Goal: Check status

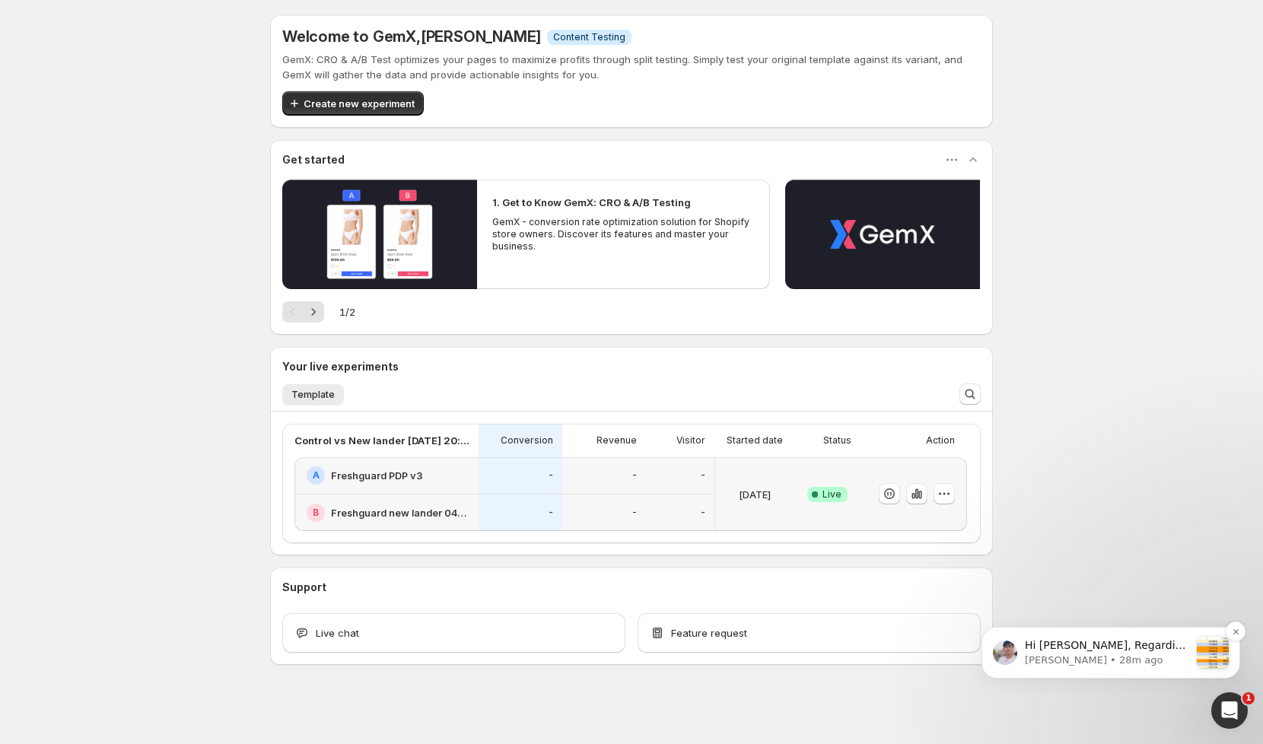
click at [1107, 645] on p "Hi Chet, Regarding 9 orders you requested me to check for you, here is the resu…" at bounding box center [1107, 645] width 164 height 15
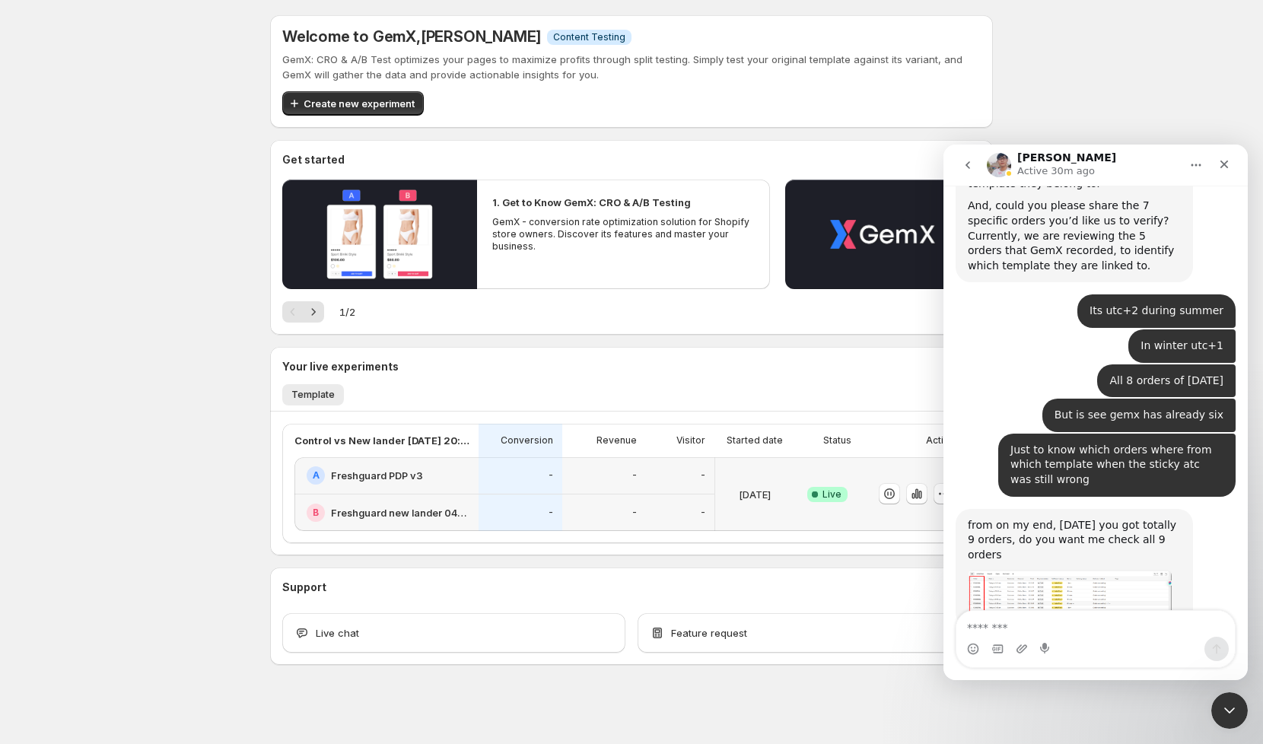
scroll to position [9236, 0]
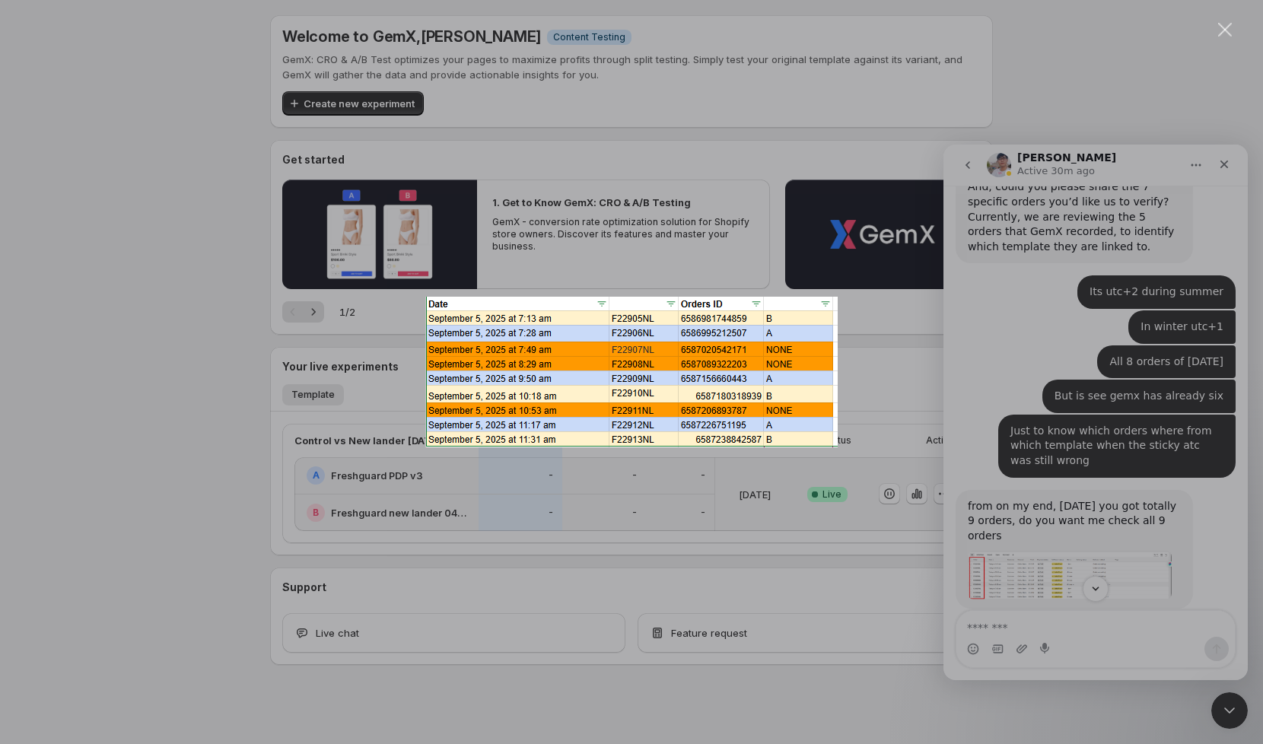
click at [1226, 166] on div "Intercom messenger" at bounding box center [631, 372] width 1263 height 744
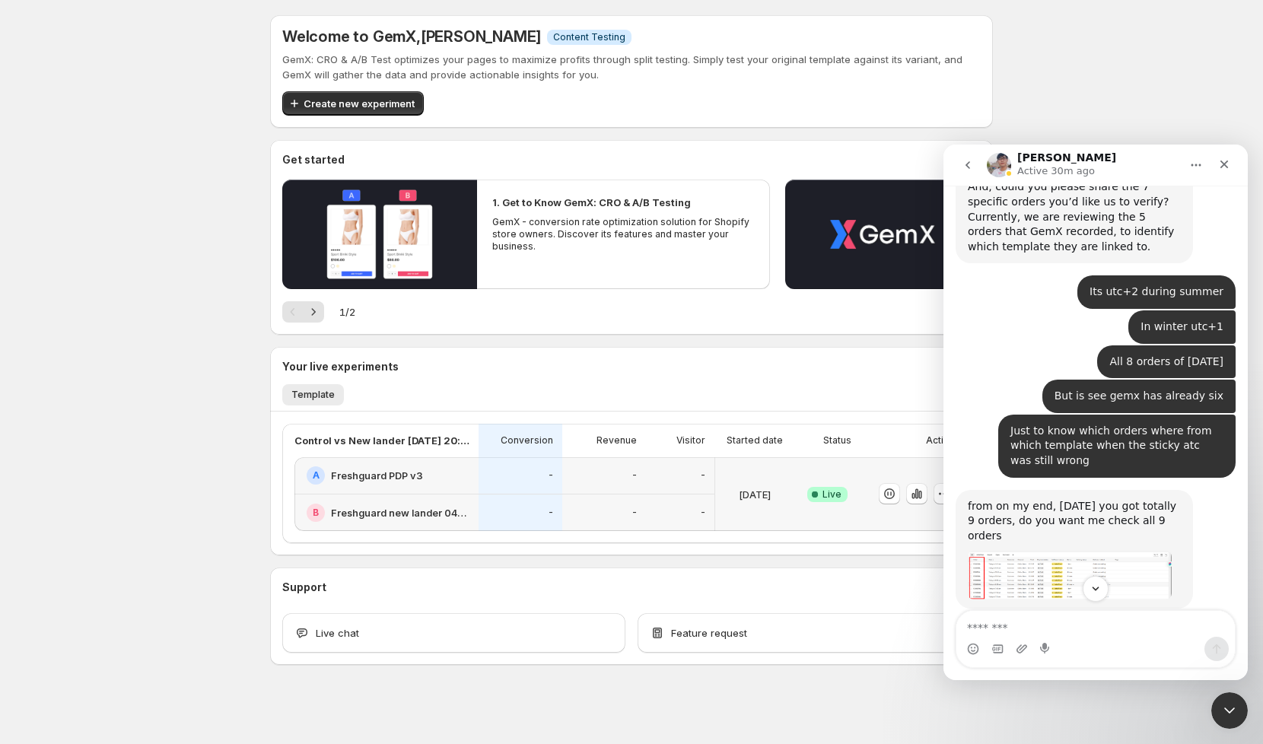
click at [1226, 167] on icon "Close" at bounding box center [1224, 165] width 8 height 8
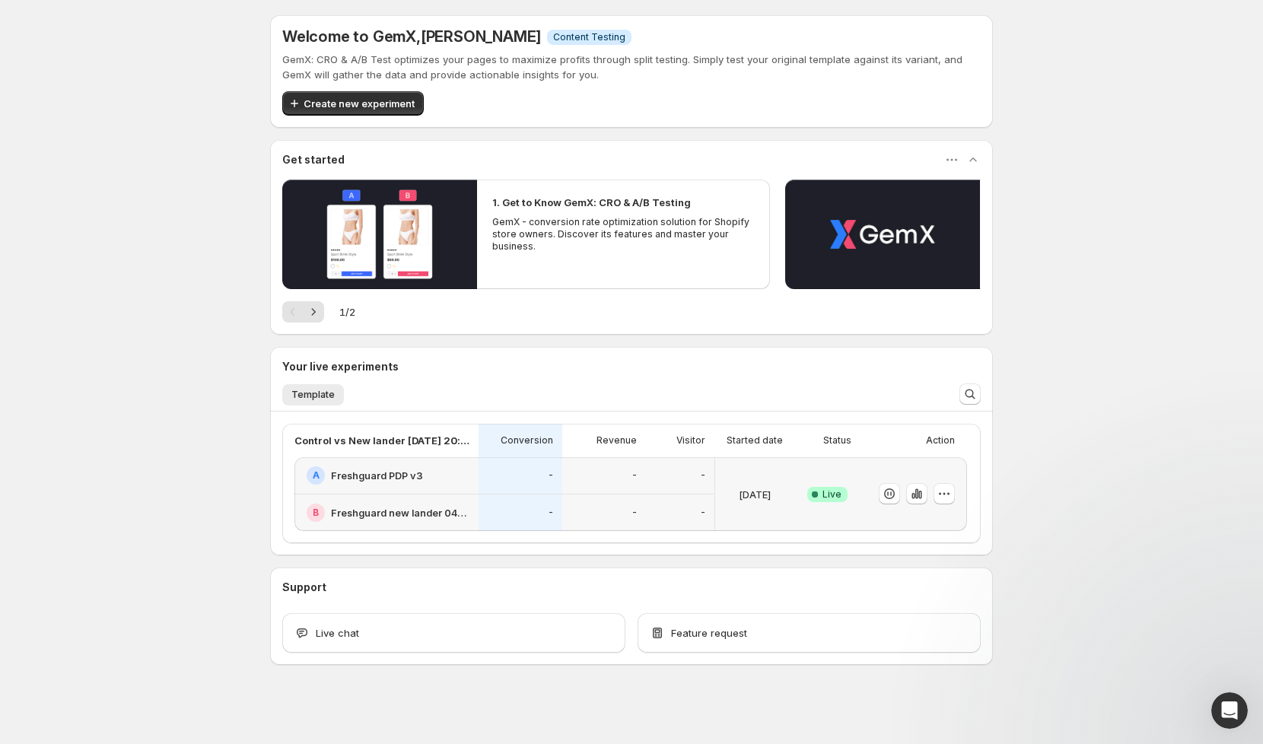
scroll to position [2, 0]
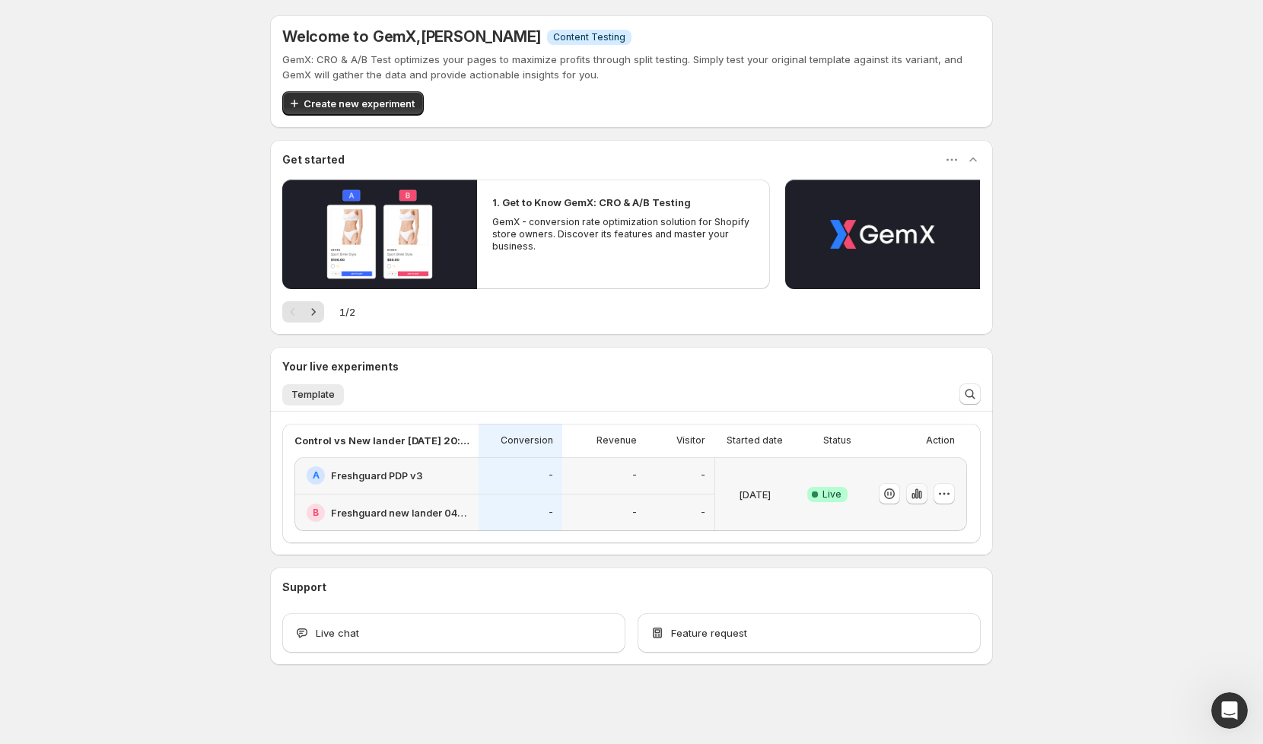
click at [915, 497] on icon "button" at bounding box center [916, 493] width 15 height 15
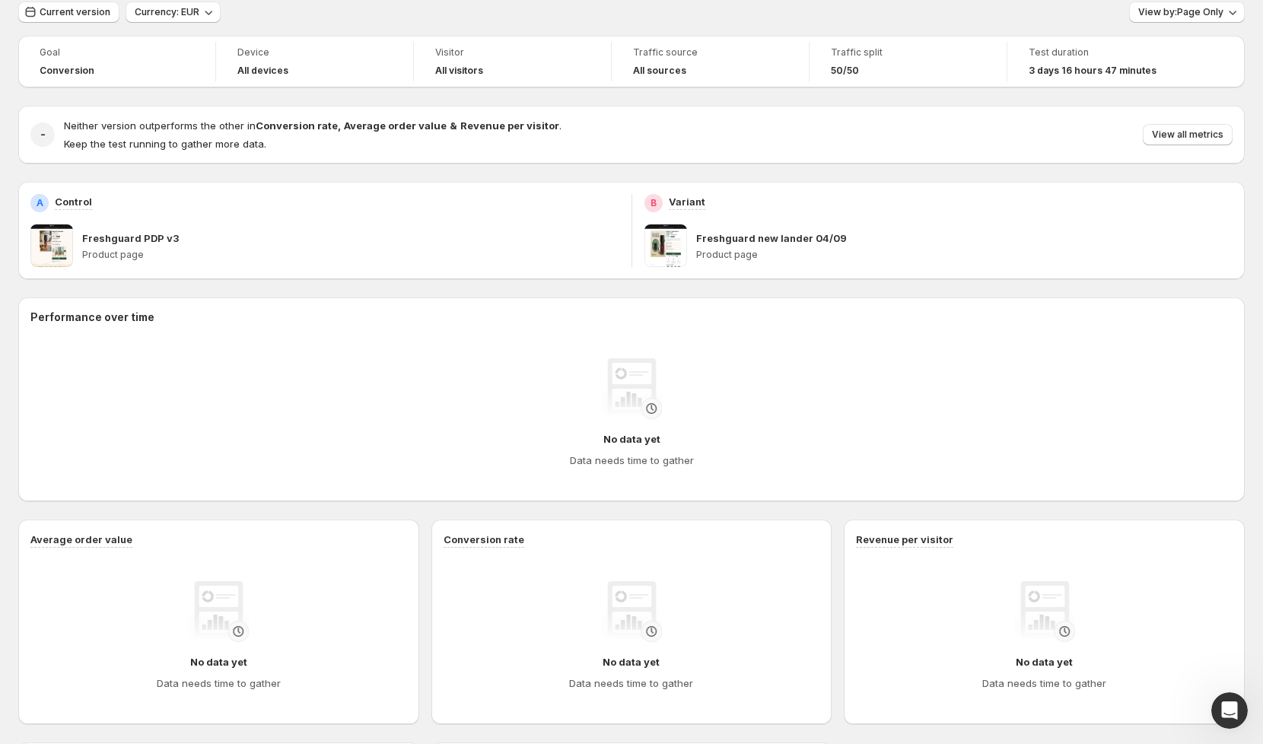
scroll to position [107, 0]
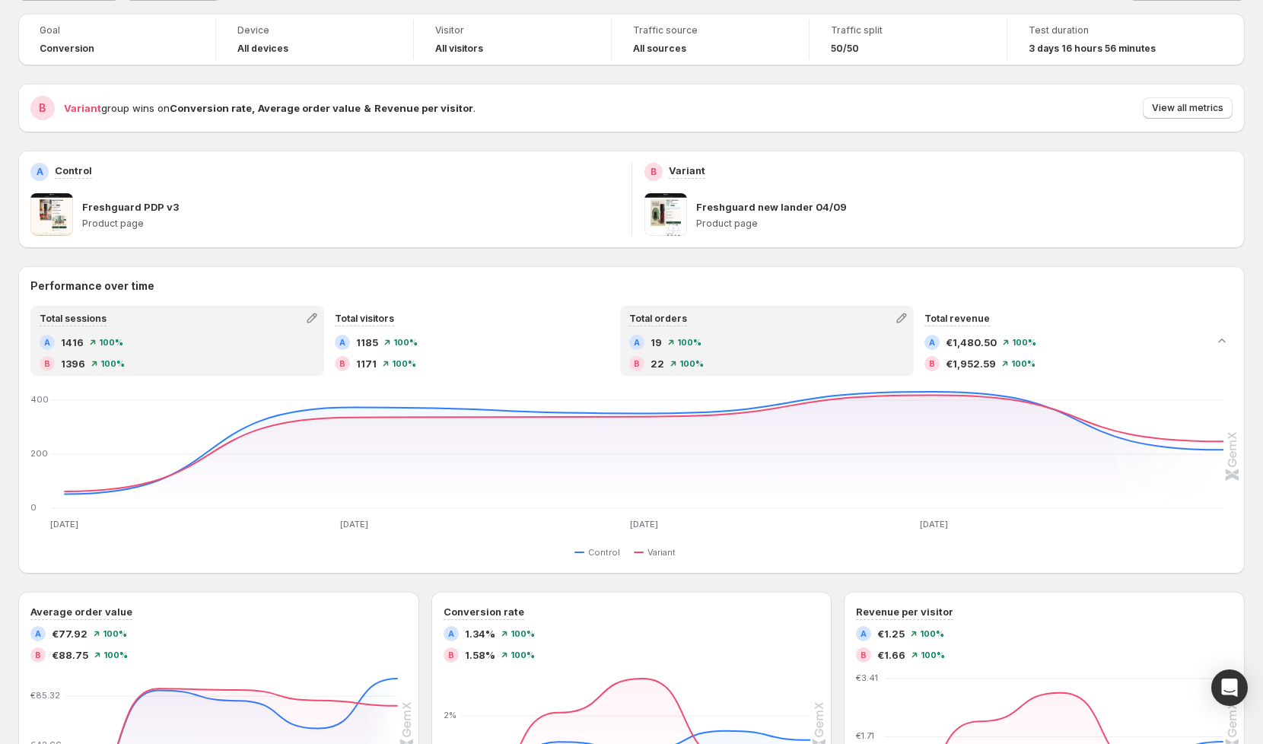
scroll to position [81, 0]
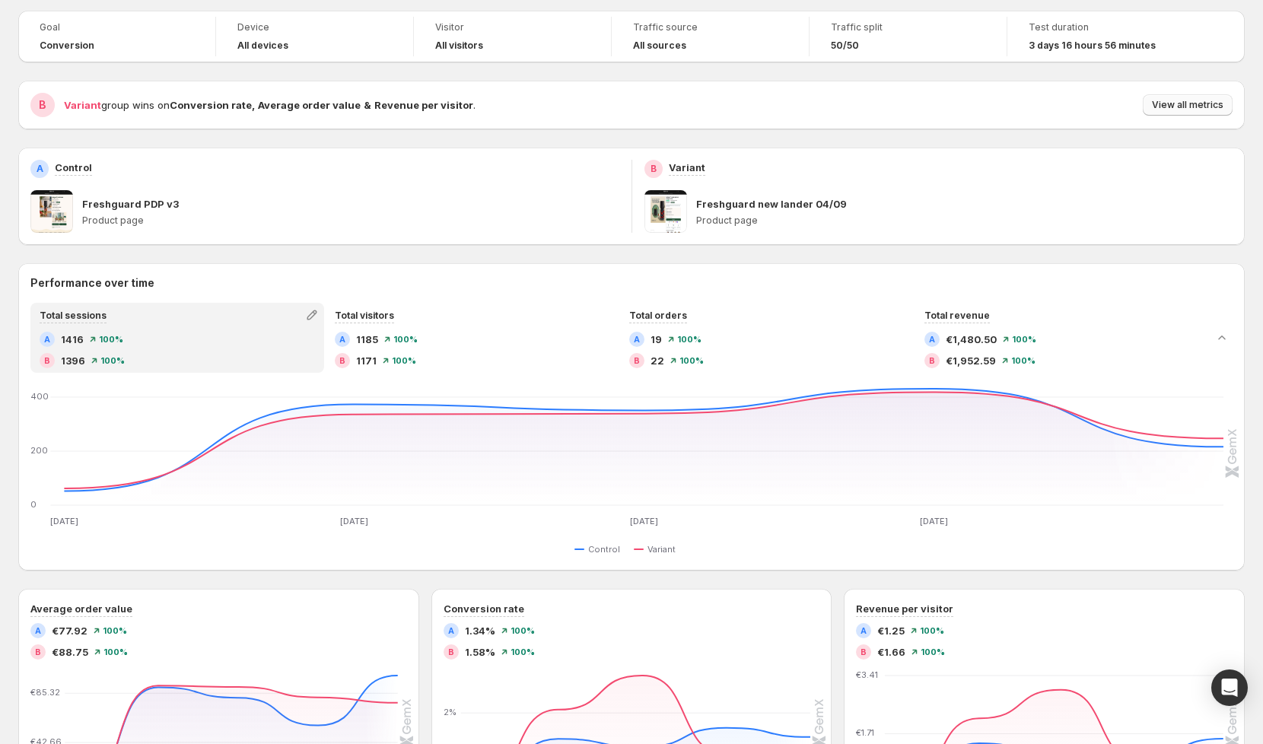
click at [1176, 111] on button "View all metrics" at bounding box center [1188, 104] width 90 height 21
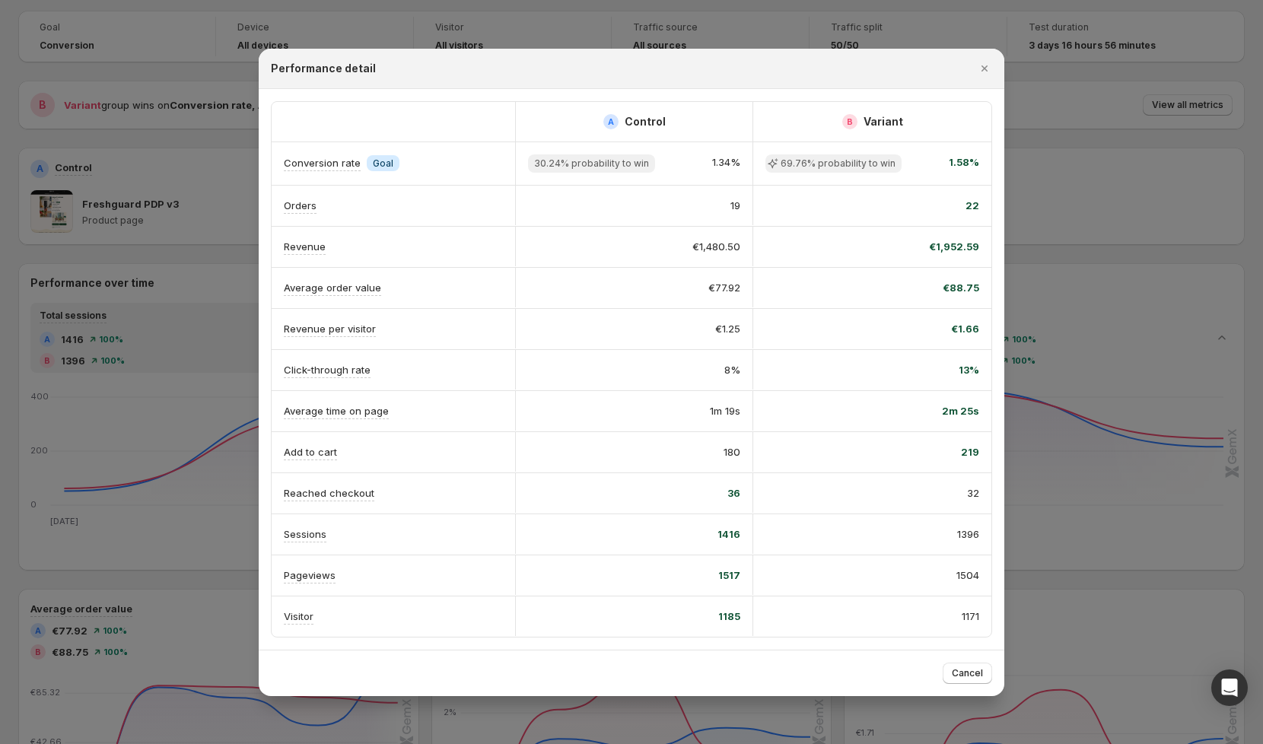
click at [1106, 143] on div at bounding box center [631, 372] width 1263 height 744
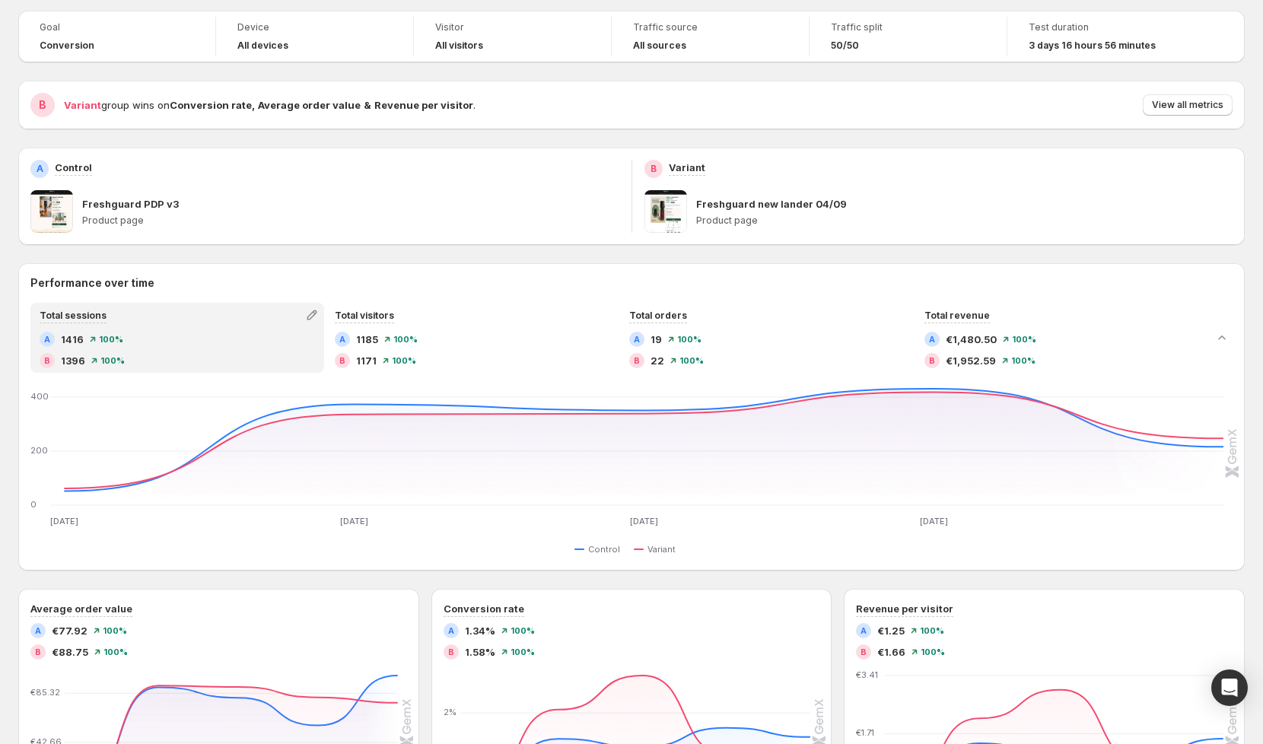
scroll to position [0, 0]
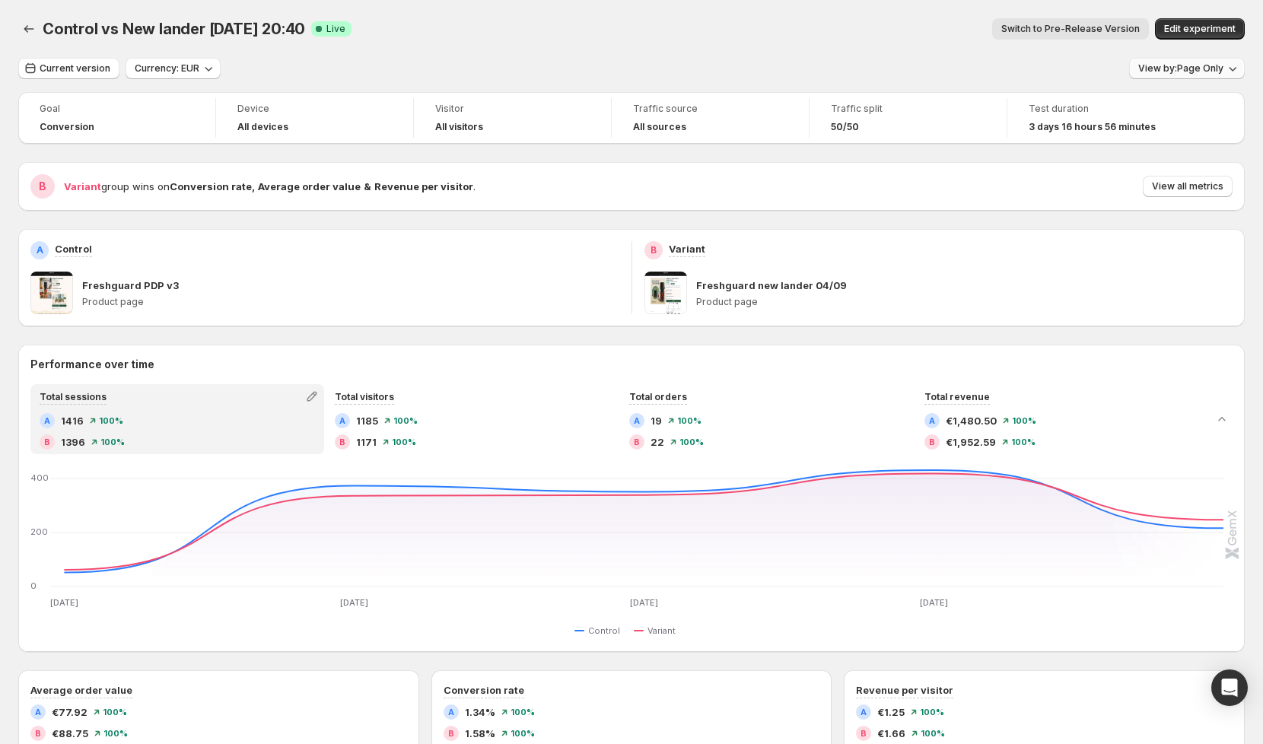
click at [1174, 72] on span "View by: Page Only" at bounding box center [1180, 68] width 85 height 12
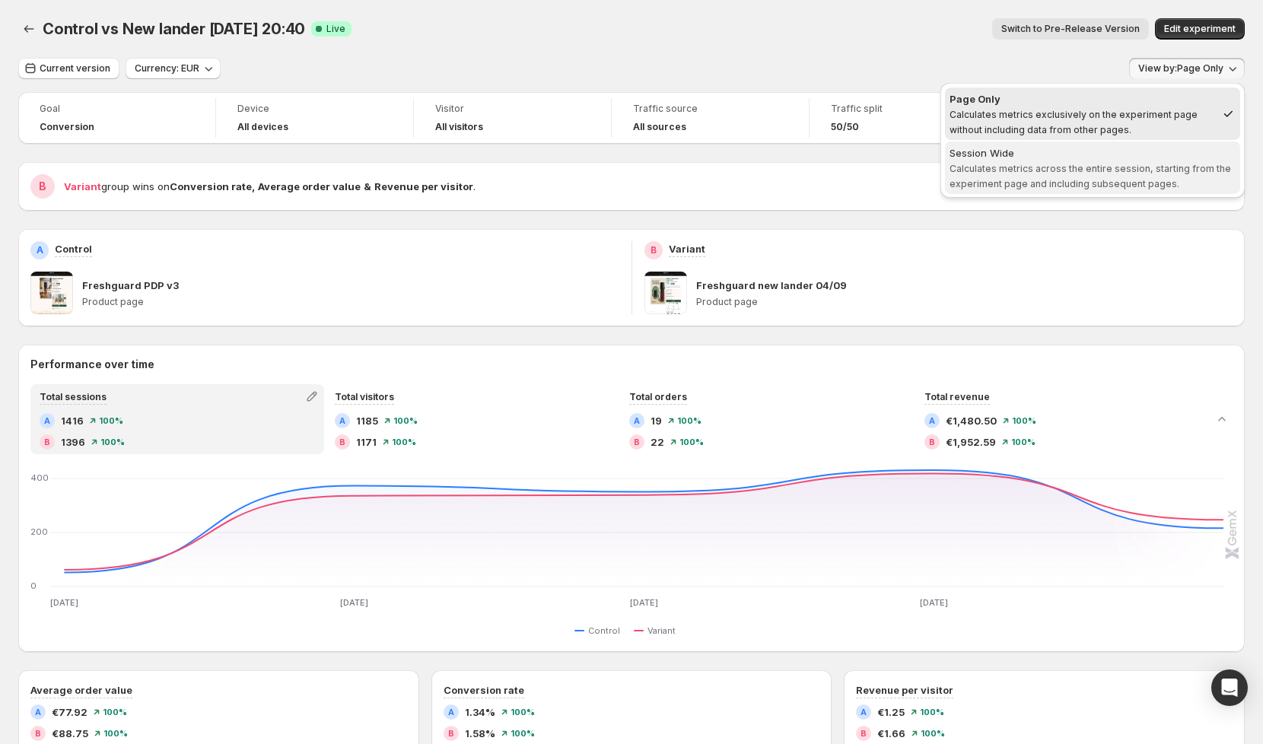
click at [1125, 156] on div "Session Wide" at bounding box center [1092, 152] width 286 height 15
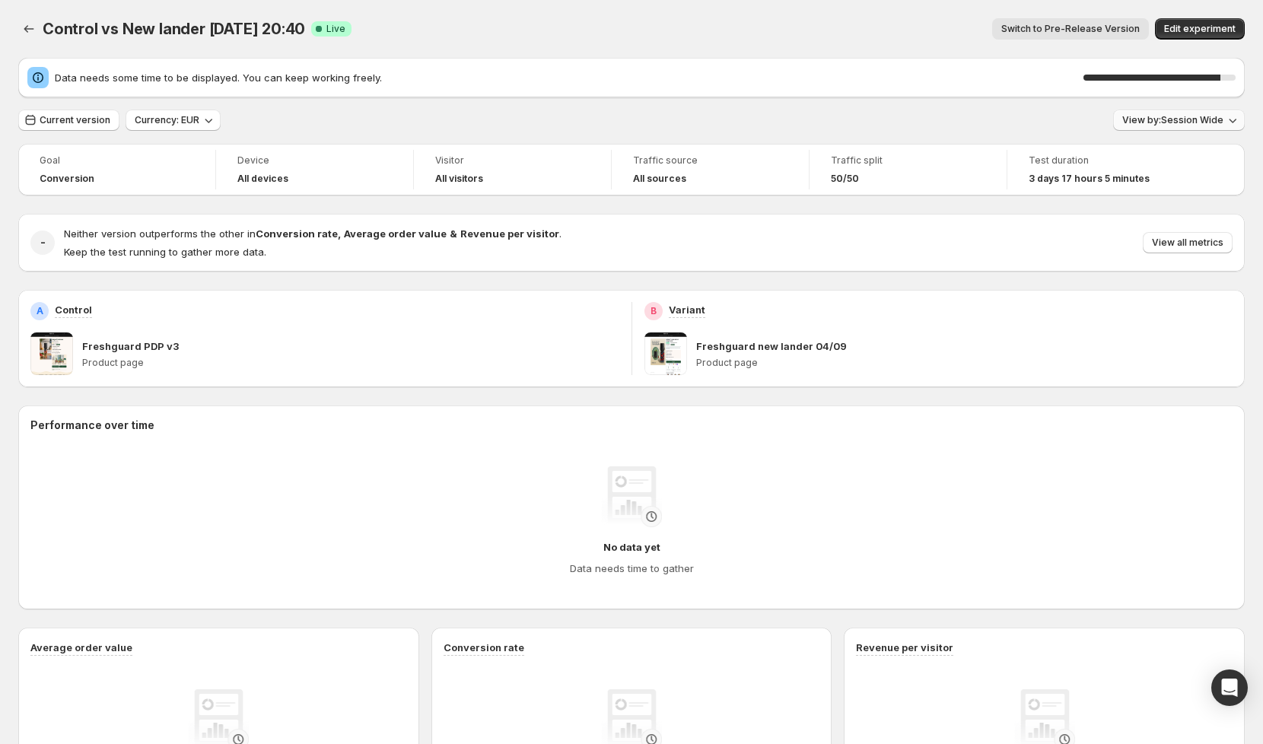
click at [1212, 124] on span "View by: Session Wide" at bounding box center [1172, 120] width 101 height 12
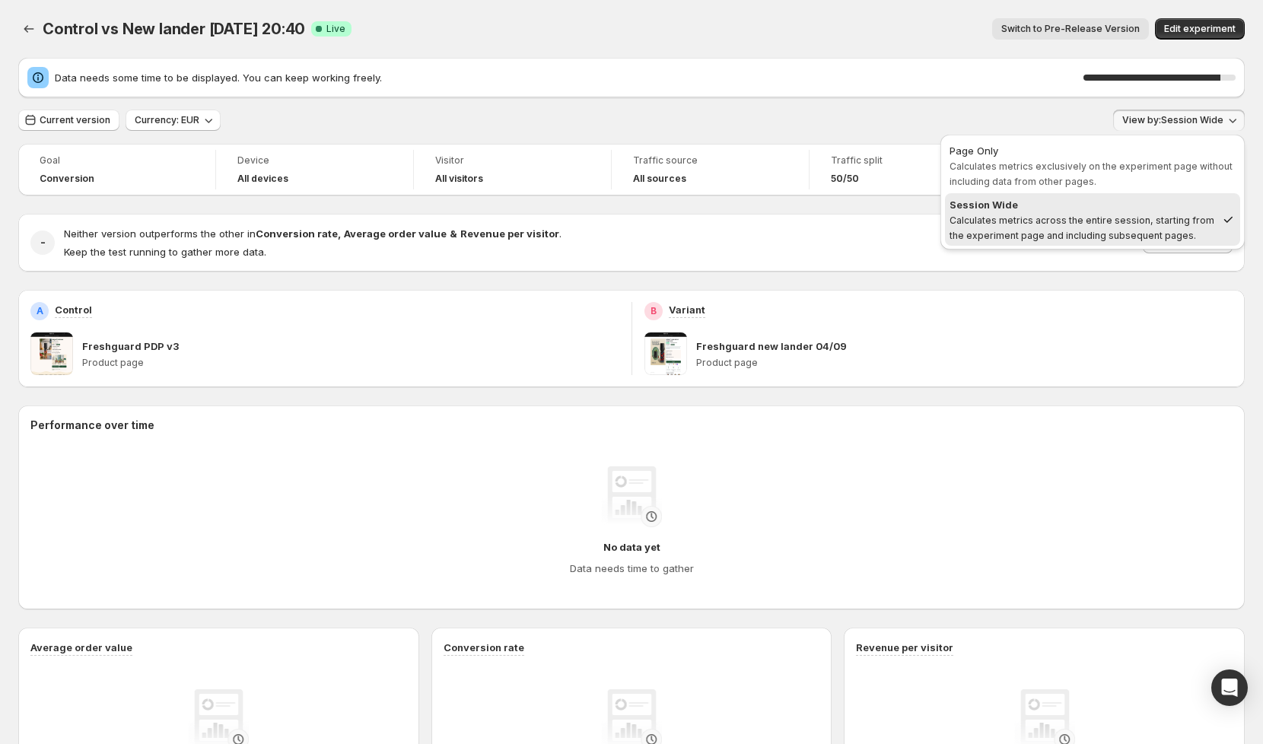
click at [1071, 206] on div "Session Wide" at bounding box center [1082, 204] width 266 height 15
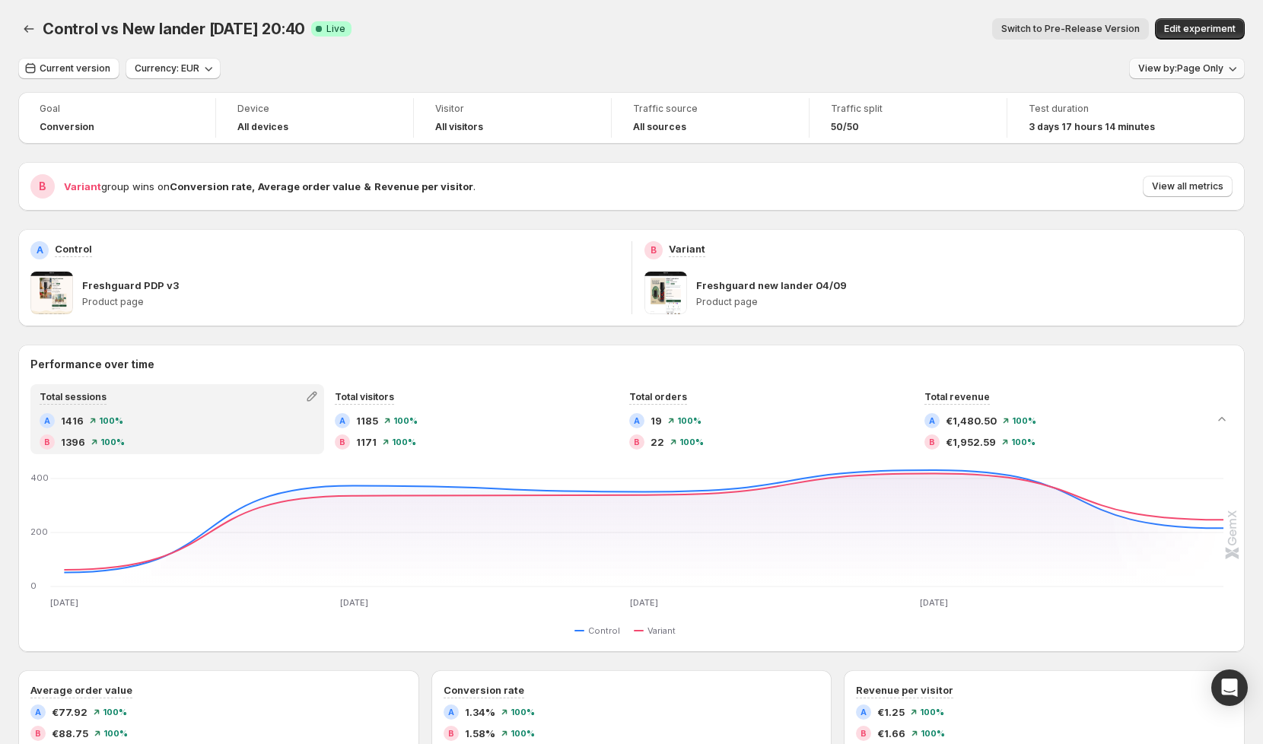
click at [1192, 68] on span "View by: Page Only" at bounding box center [1180, 68] width 85 height 12
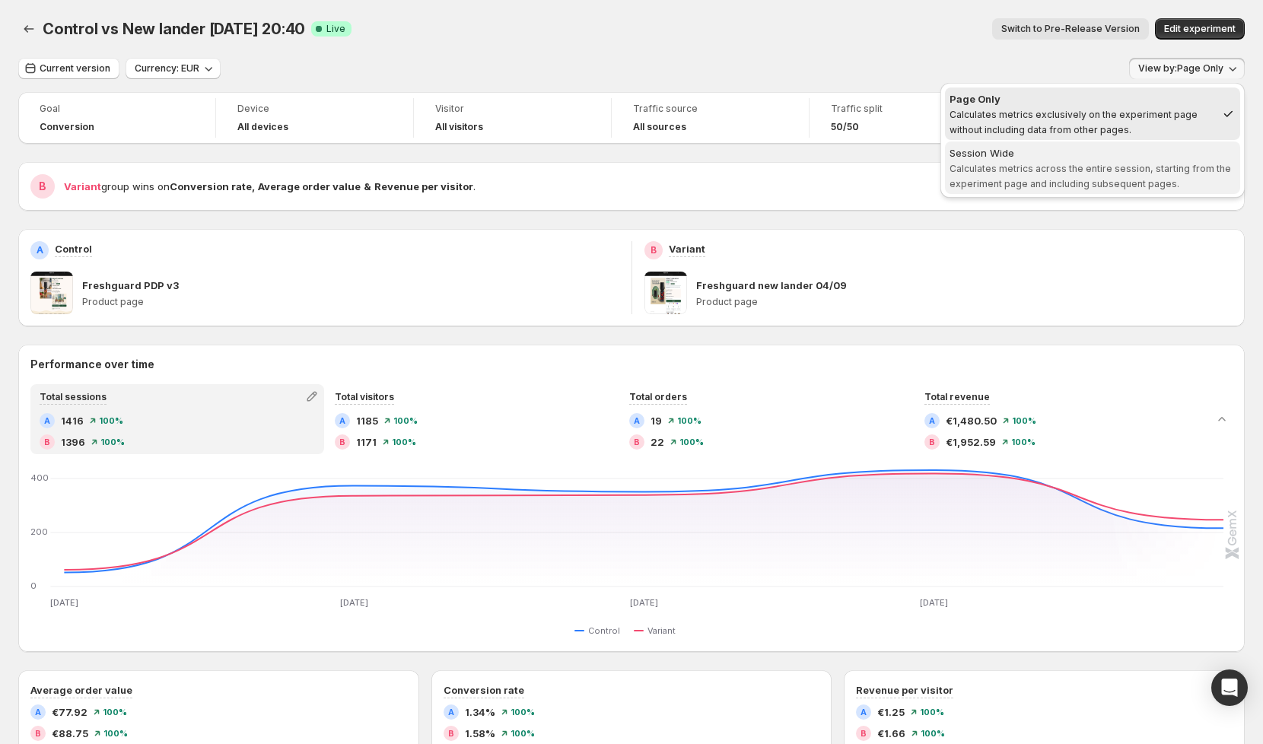
click at [1115, 156] on div "Session Wide" at bounding box center [1092, 152] width 286 height 15
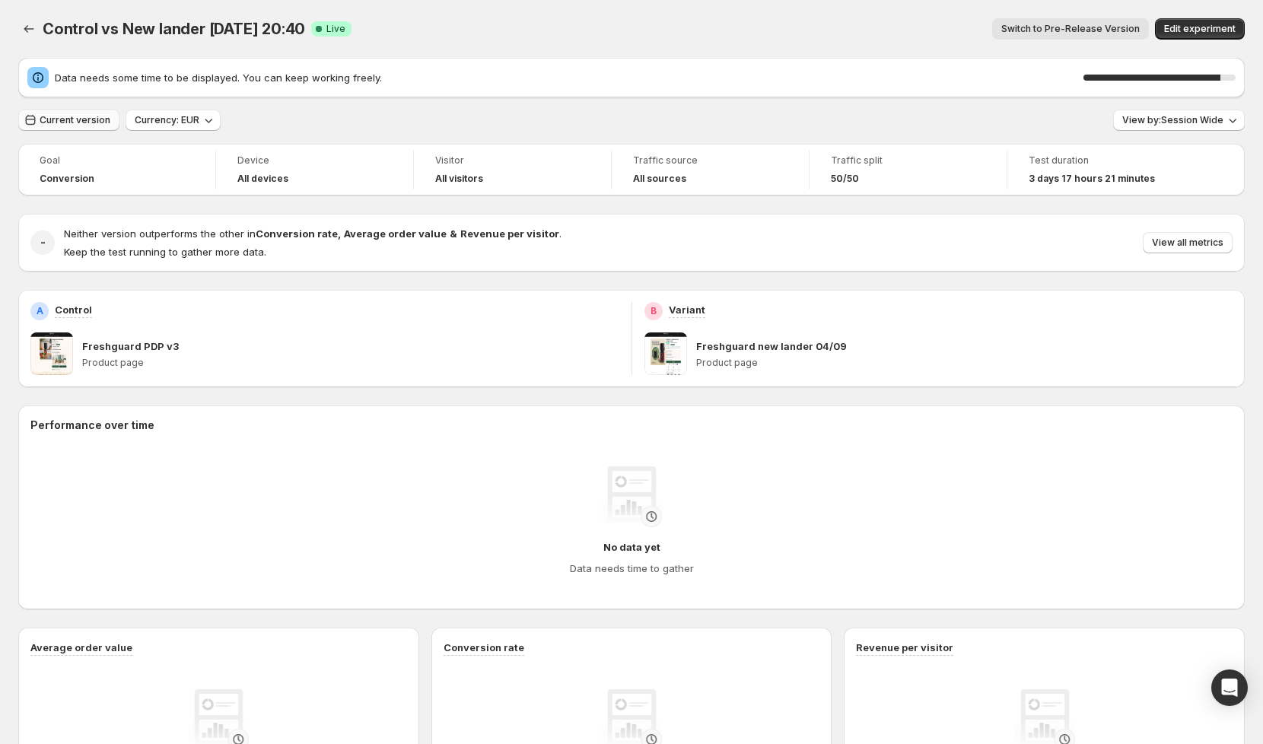
click at [91, 122] on span "Current version" at bounding box center [75, 120] width 71 height 12
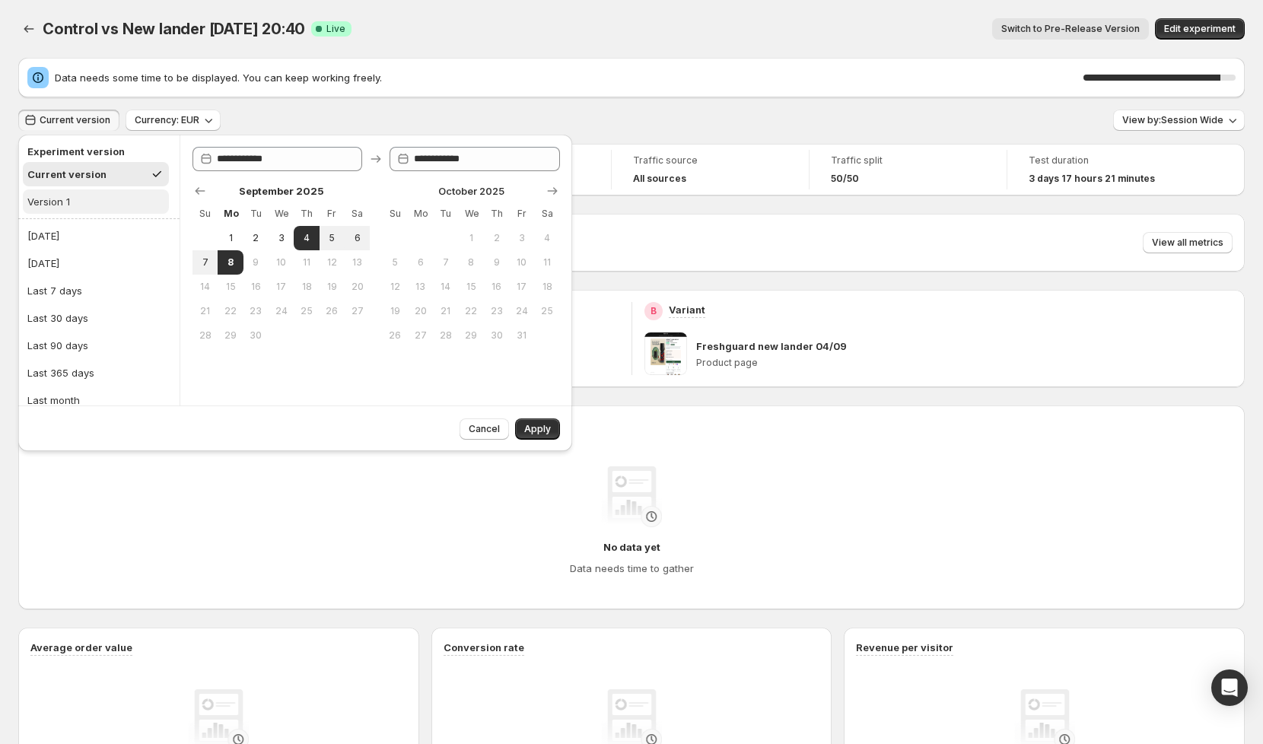
click at [77, 196] on button "Version 1" at bounding box center [96, 201] width 146 height 24
type input "**********"
click at [530, 431] on span "Apply" at bounding box center [537, 429] width 27 height 12
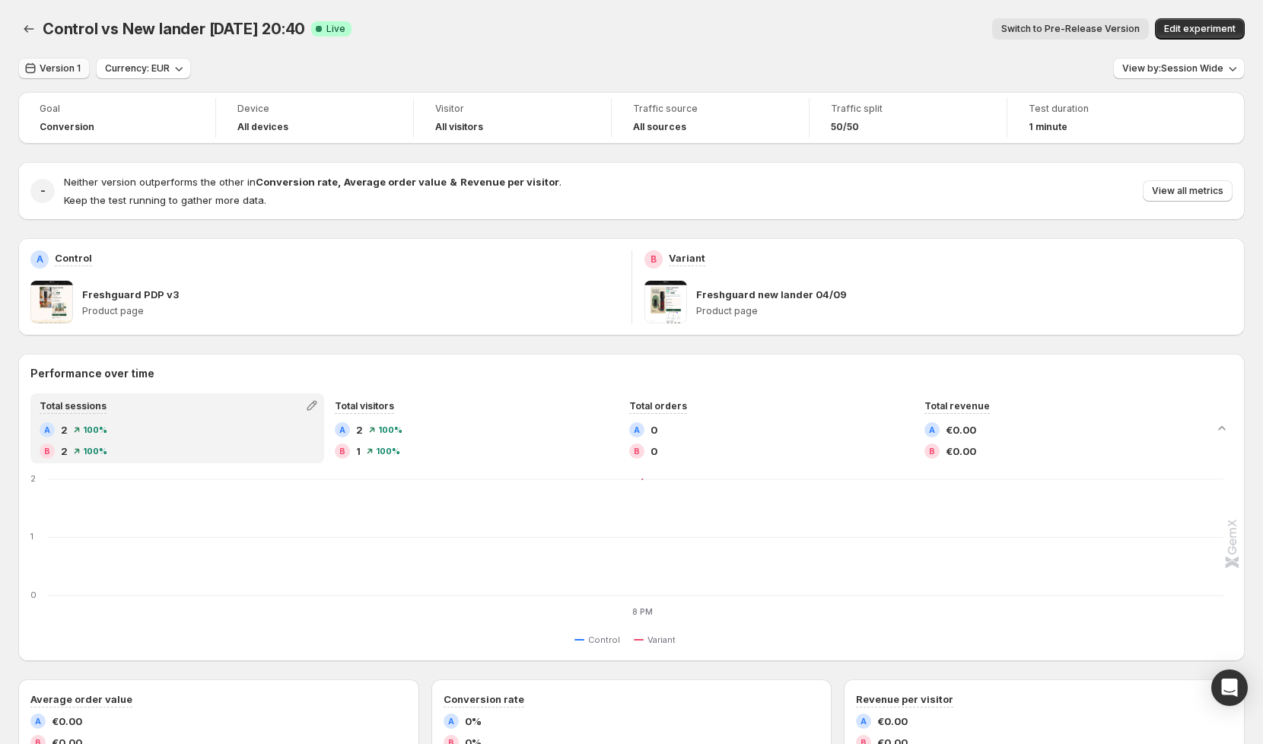
click at [52, 63] on span "Version 1" at bounding box center [60, 68] width 41 height 12
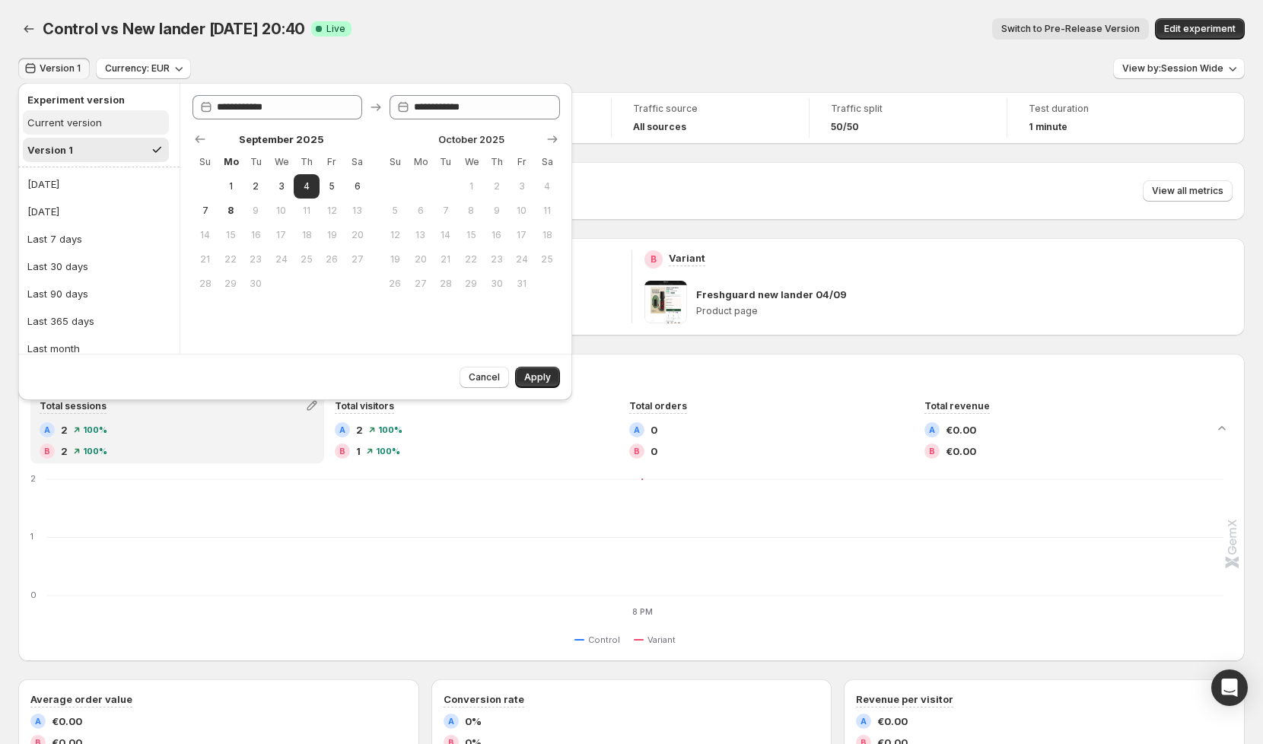
click at [62, 116] on div "Current version" at bounding box center [64, 122] width 75 height 15
type input "**********"
click at [534, 374] on span "Apply" at bounding box center [537, 377] width 27 height 12
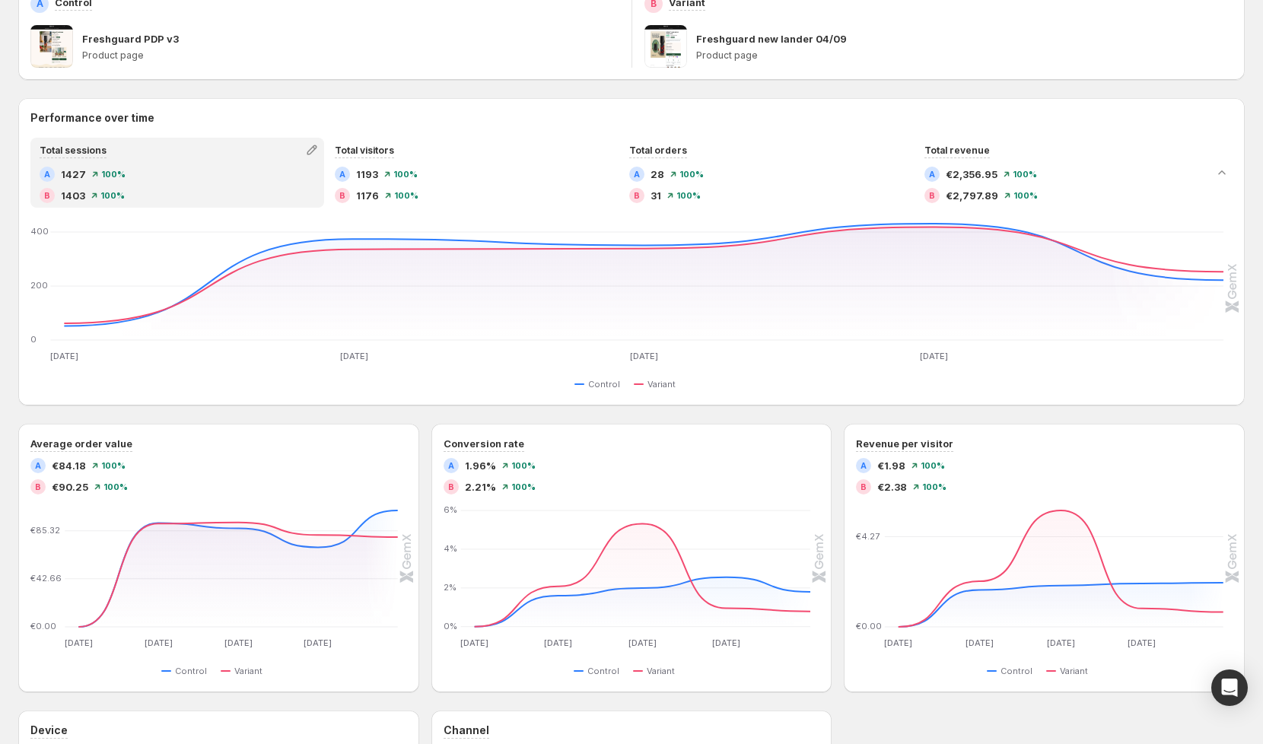
scroll to position [250, 0]
